Goal: Task Accomplishment & Management: Manage account settings

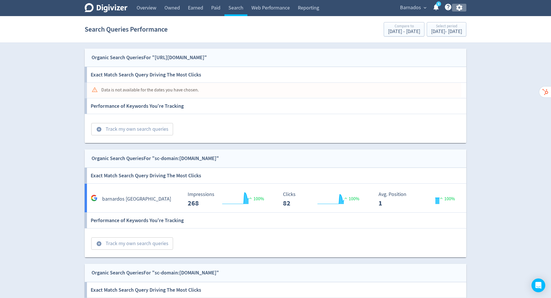
click at [456, 6] on icon "button" at bounding box center [460, 8] width 8 height 8
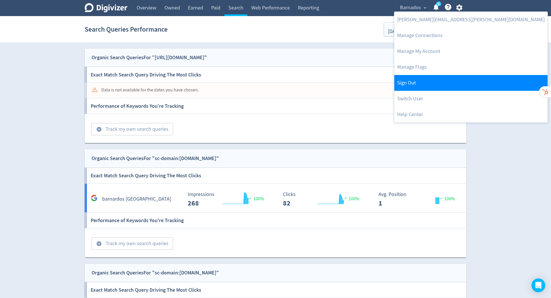
click at [451, 82] on link "Sign Out" at bounding box center [470, 83] width 153 height 16
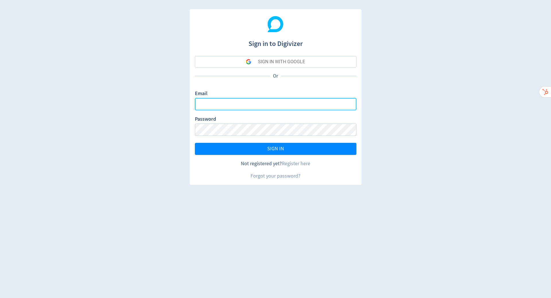
click at [286, 106] on input "Email" at bounding box center [276, 104] width 162 height 12
click at [0, 298] on com-1password-button at bounding box center [0, 298] width 0 height 0
type input "[PERSON_NAME][EMAIL_ADDRESS][PERSON_NAME][DOMAIN_NAME]"
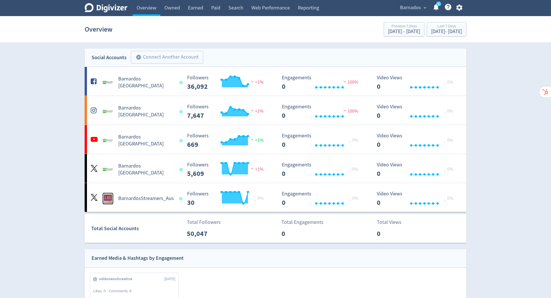
click at [457, 10] on icon "button" at bounding box center [460, 8] width 8 height 8
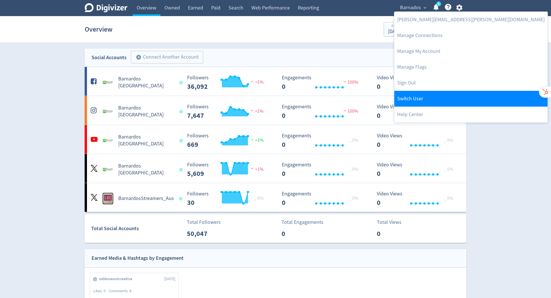
click at [426, 102] on link "Switch User" at bounding box center [470, 99] width 153 height 16
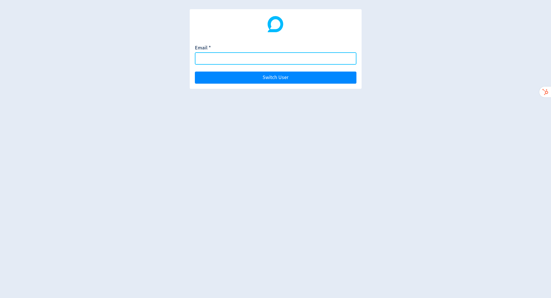
click at [281, 62] on input "Email *" at bounding box center [276, 58] width 162 height 12
paste input "[EMAIL_ADDRESS][DOMAIN_NAME]"
type input "[EMAIL_ADDRESS][DOMAIN_NAME]"
click at [195, 71] on button "Switch User" at bounding box center [276, 77] width 162 height 12
